Goal: Find specific page/section: Find specific page/section

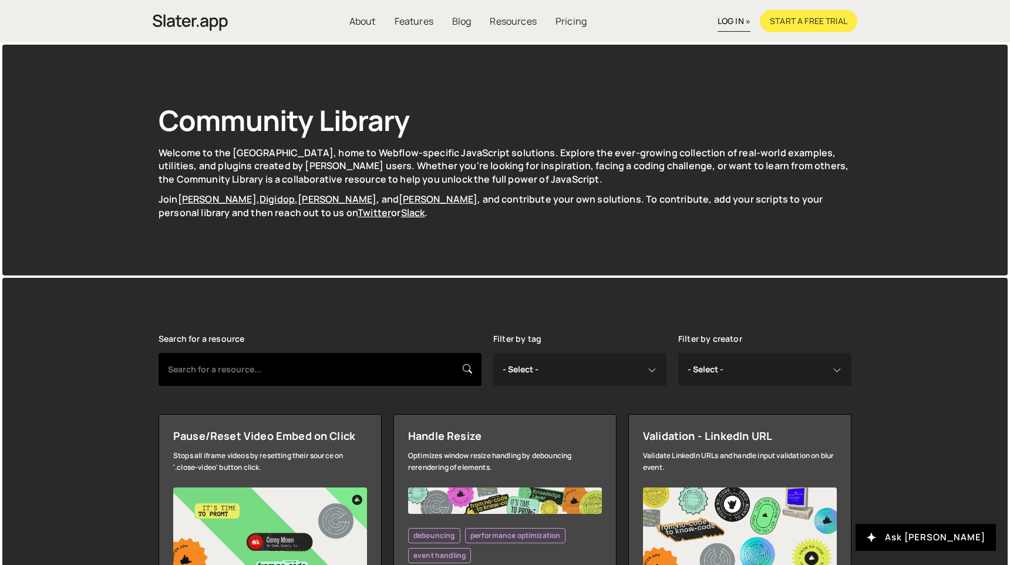
click at [273, 381] on input "text" at bounding box center [320, 369] width 323 height 33
type input "mcp"
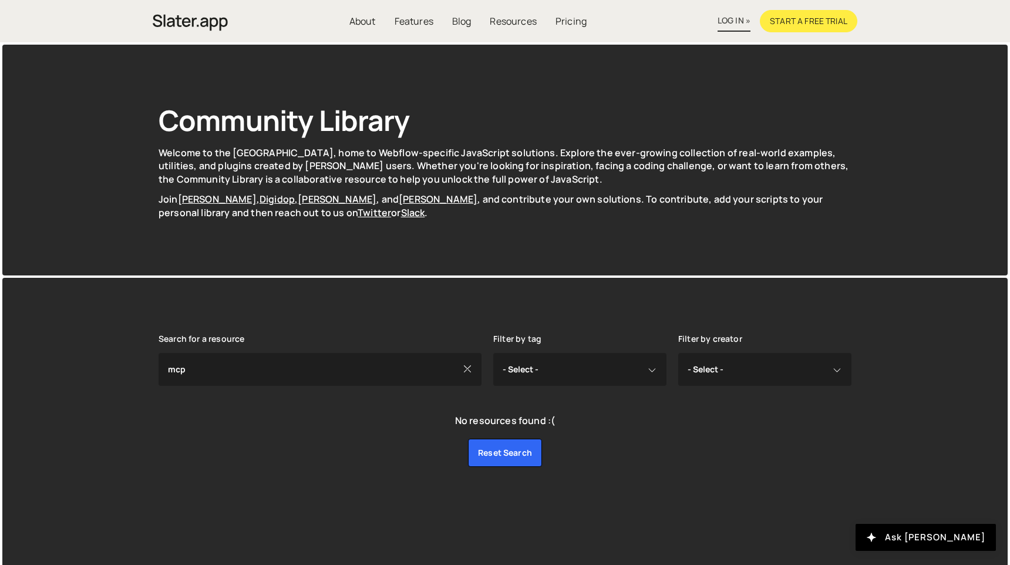
click at [736, 23] on link "log in »" at bounding box center [734, 21] width 33 height 21
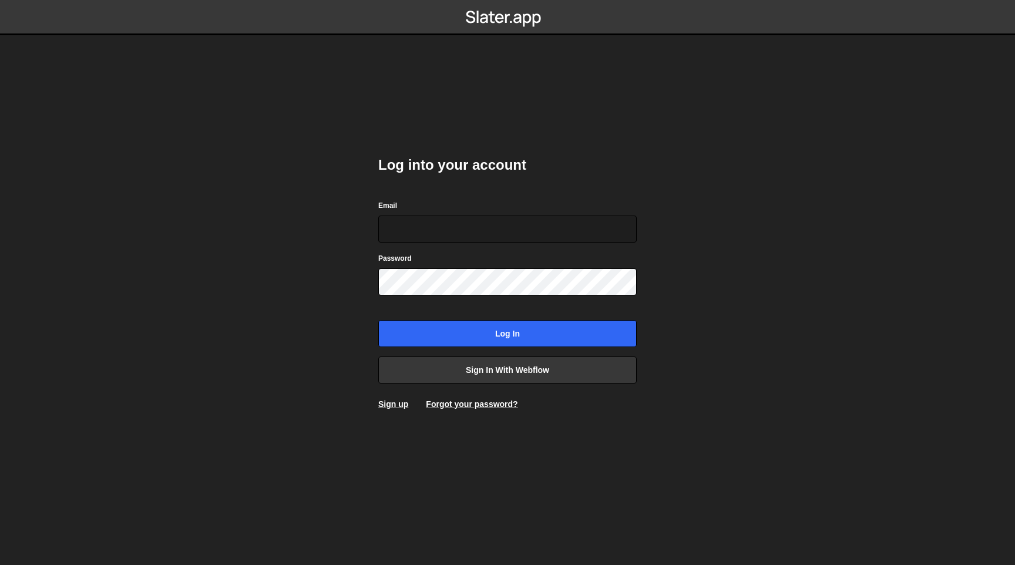
click at [507, 0] on com-1password-button at bounding box center [507, 0] width 0 height 0
click at [559, 381] on link "Sign in with Webflow" at bounding box center [507, 369] width 258 height 27
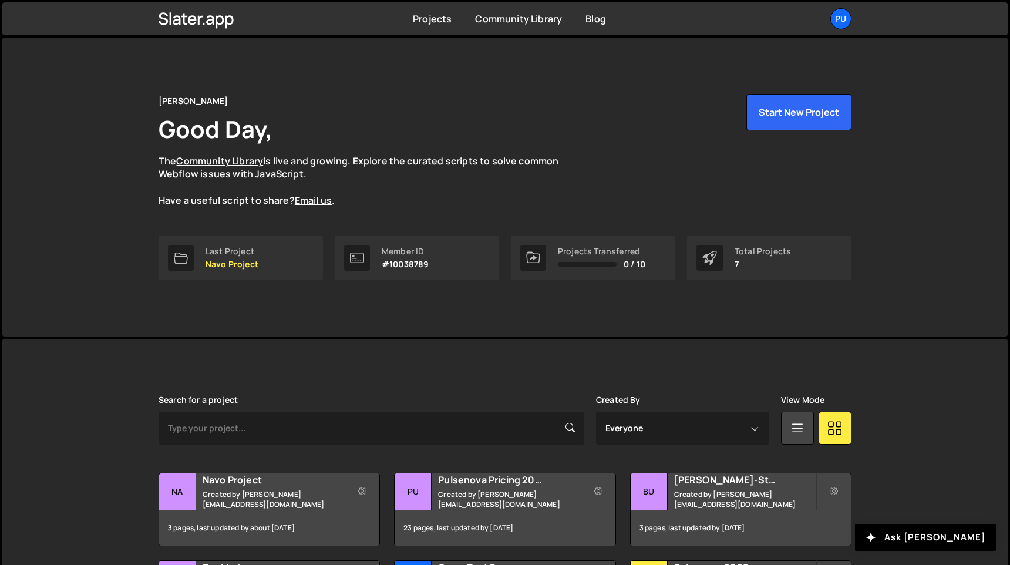
click at [826, 18] on ul "Pu Projects Your Teams Invite team member Account Billing Logout" at bounding box center [813, 18] width 76 height 21
click at [839, 23] on div "Pu" at bounding box center [840, 18] width 21 height 21
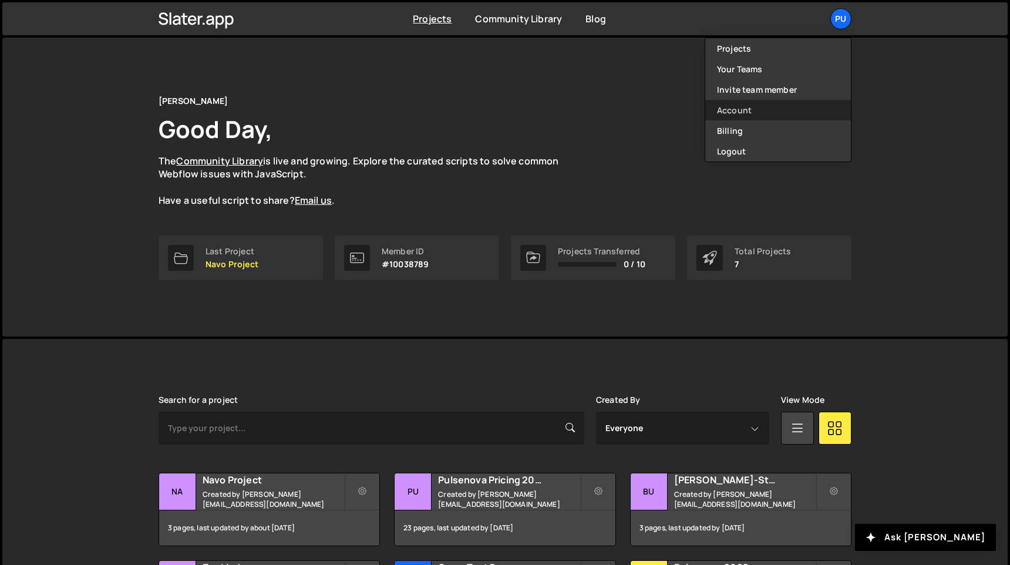
click at [783, 106] on link "Account" at bounding box center [778, 110] width 146 height 21
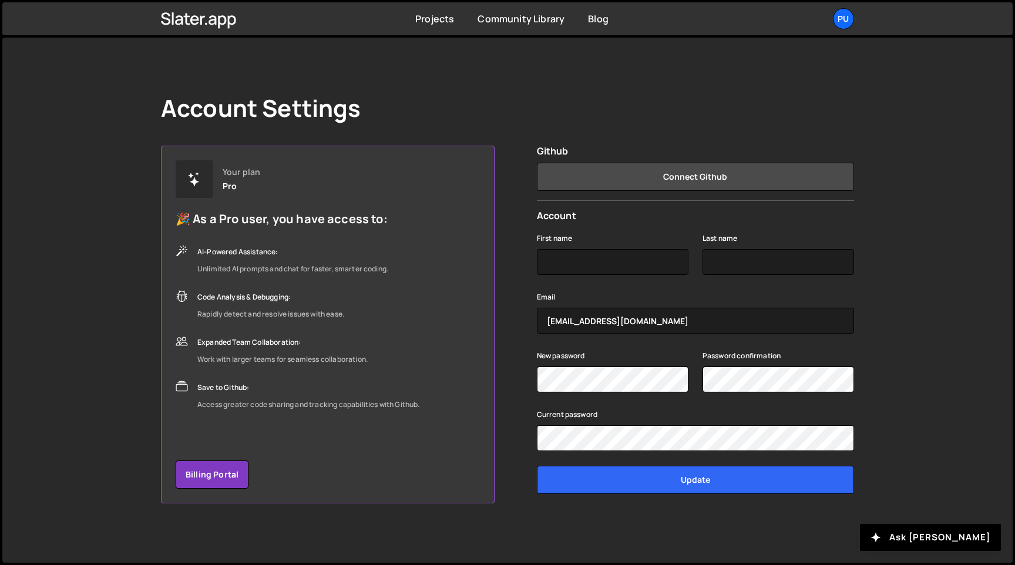
click at [868, 208] on div "Account Settings Your plan Pro 🎉 As a Pro user, you have access to: AI-Powered …" at bounding box center [507, 299] width 728 height 522
click at [433, 11] on div "Projects [GEOGRAPHIC_DATA] Blog Pu Projects Your Teams Invite team member Accou…" at bounding box center [507, 18] width 728 height 33
click at [433, 12] on div "Projects [GEOGRAPHIC_DATA] Blog Pu Projects Your Teams Invite team member Accou…" at bounding box center [507, 18] width 728 height 33
click at [433, 16] on link "Projects" at bounding box center [434, 18] width 39 height 13
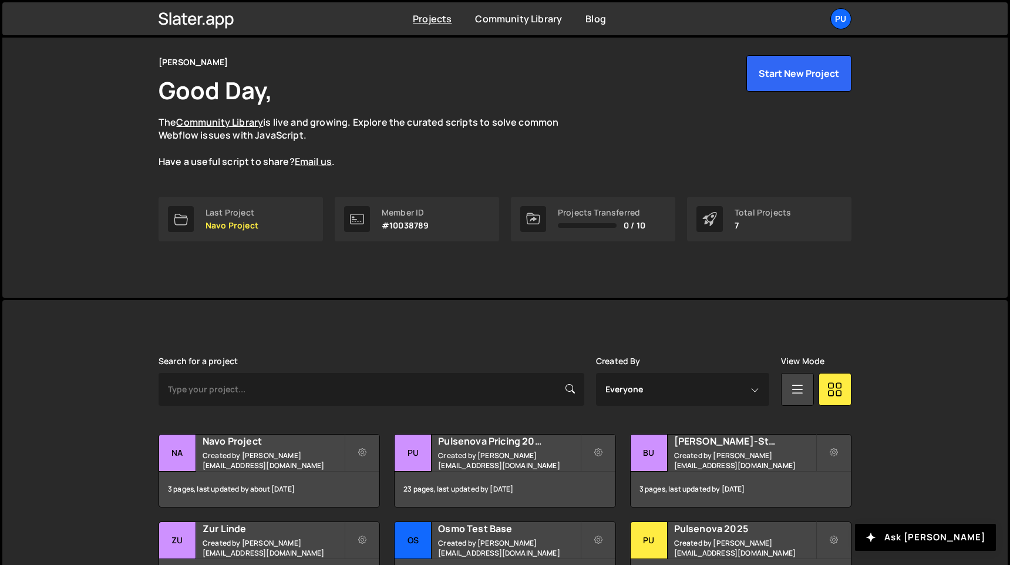
scroll to position [44, 0]
